Goal: Task Accomplishment & Management: Use online tool/utility

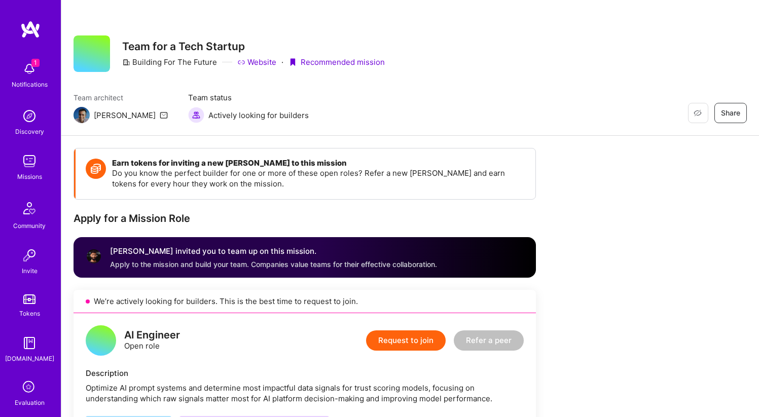
click at [24, 69] on img at bounding box center [29, 69] width 20 height 20
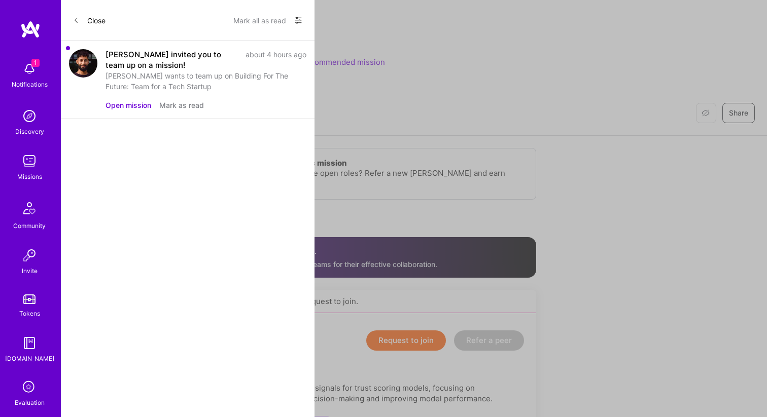
click at [170, 107] on button "Mark as read" at bounding box center [181, 105] width 45 height 11
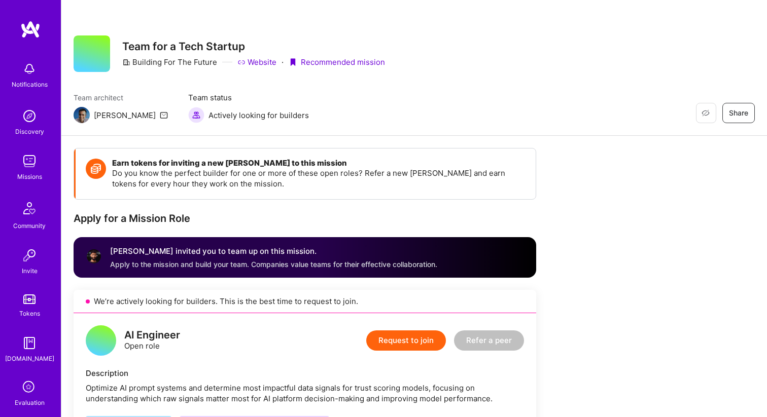
click at [23, 32] on img at bounding box center [30, 29] width 20 height 18
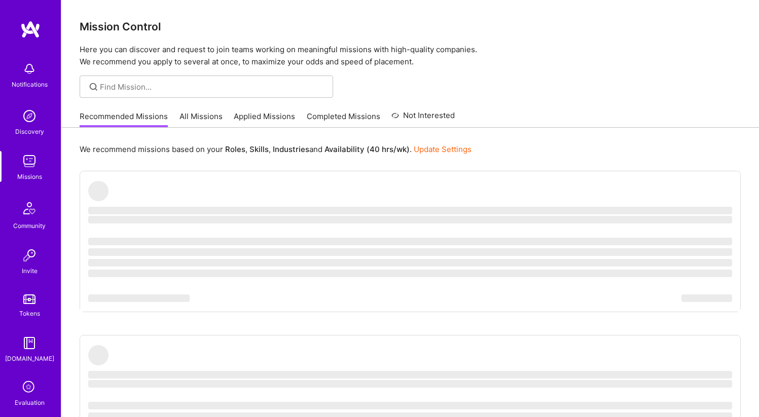
click at [200, 115] on link "All Missions" at bounding box center [201, 119] width 43 height 17
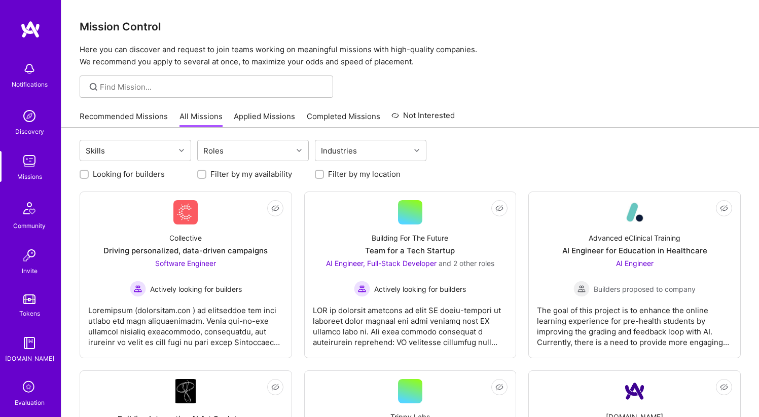
click at [202, 116] on link "All Missions" at bounding box center [201, 119] width 43 height 17
click at [202, 117] on link "All Missions" at bounding box center [201, 119] width 43 height 17
click at [236, 253] on div "Driving personalized, data-driven campaigns" at bounding box center [185, 250] width 164 height 11
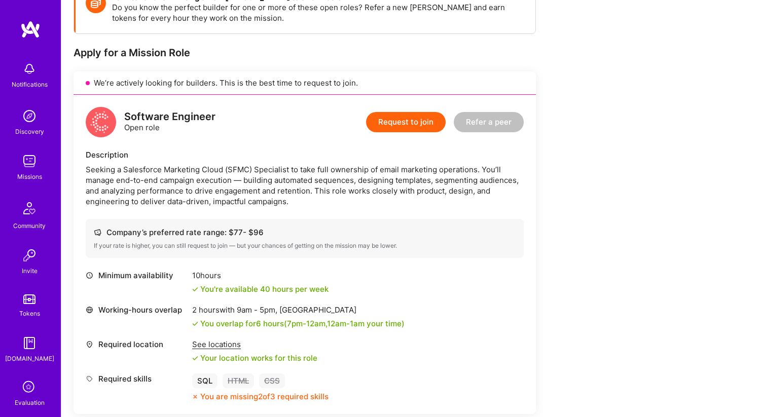
scroll to position [157, 0]
